Goal: Task Accomplishment & Management: Complete application form

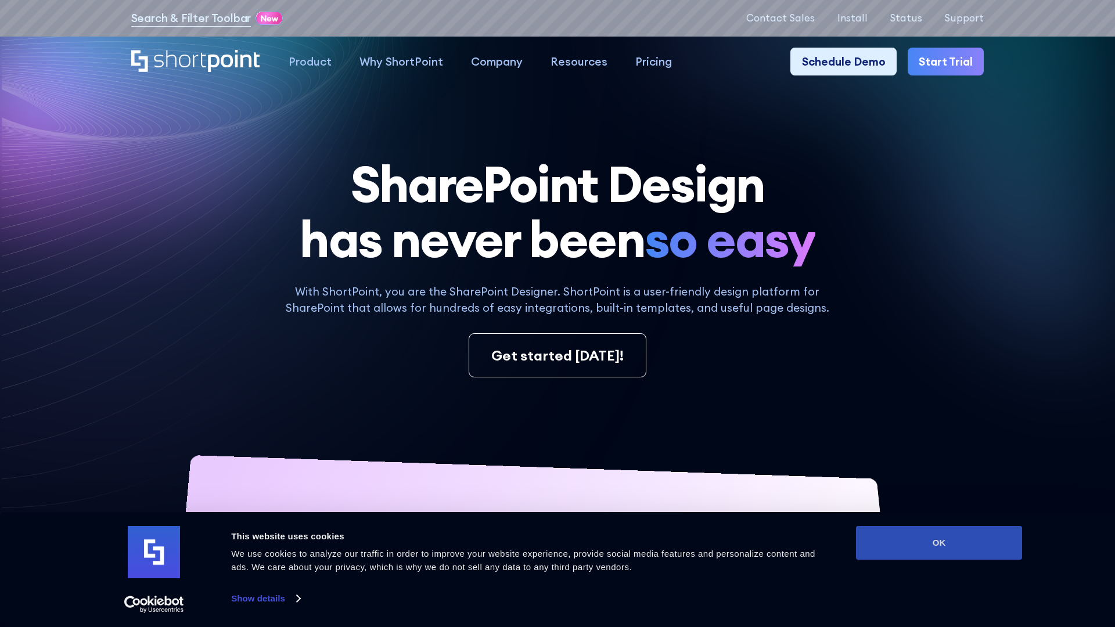
click at [939, 543] on button "OK" at bounding box center [939, 543] width 166 height 34
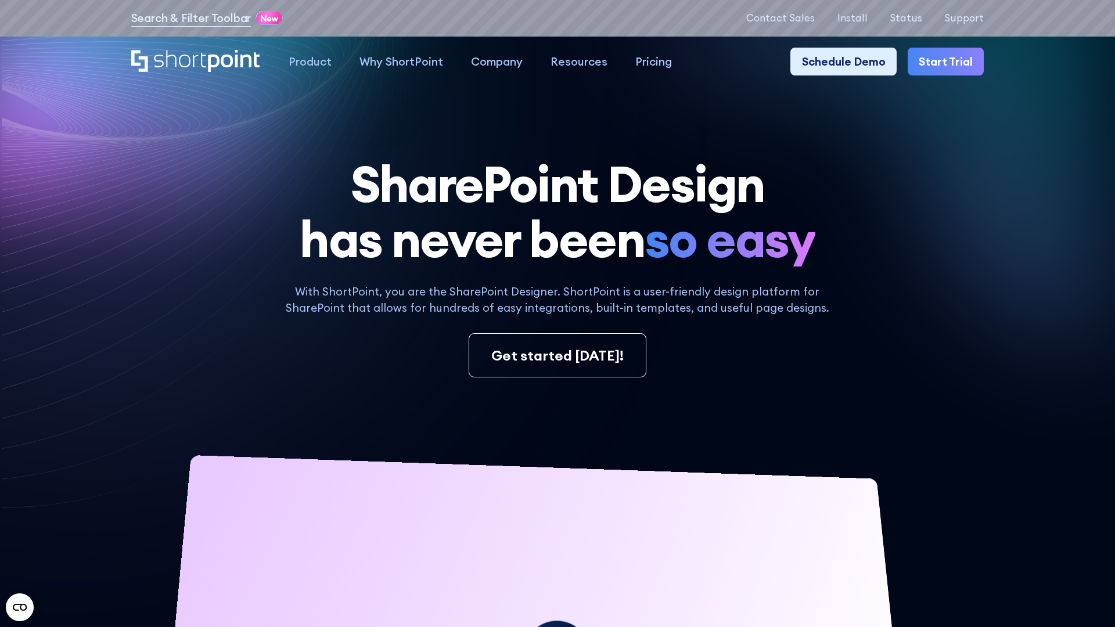
click at [946, 61] on link "Start Trial" at bounding box center [945, 62] width 76 height 28
